Goal: Task Accomplishment & Management: Manage account settings

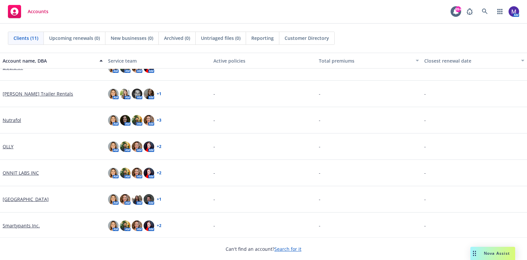
scroll to position [121, 0]
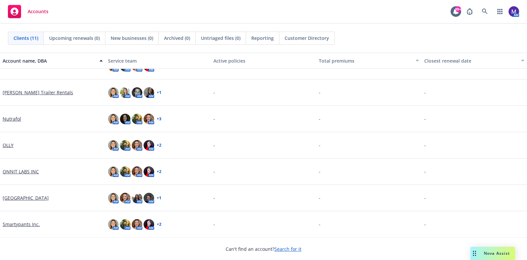
click at [23, 222] on link "Smartypants Inc." at bounding box center [21, 224] width 37 height 7
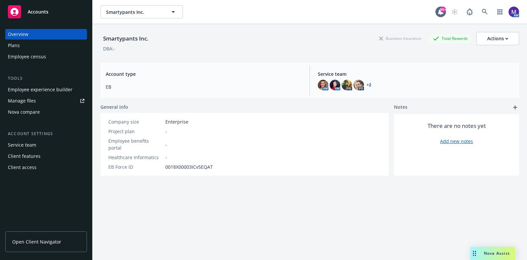
click at [35, 172] on div "Client access" at bounding box center [22, 167] width 29 height 11
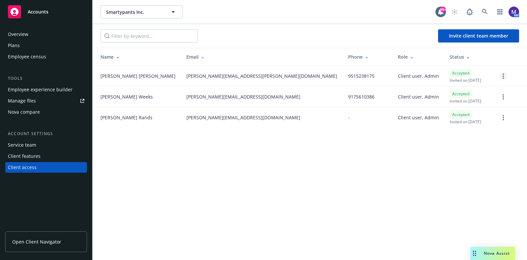
click at [504, 76] on link "more" at bounding box center [503, 76] width 8 height 8
click at [487, 103] on link "Reset password" at bounding box center [468, 102] width 77 height 13
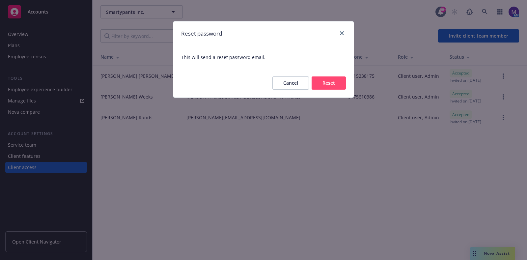
click at [332, 83] on button "Reset" at bounding box center [328, 82] width 34 height 13
